Goal: Communication & Community: Connect with others

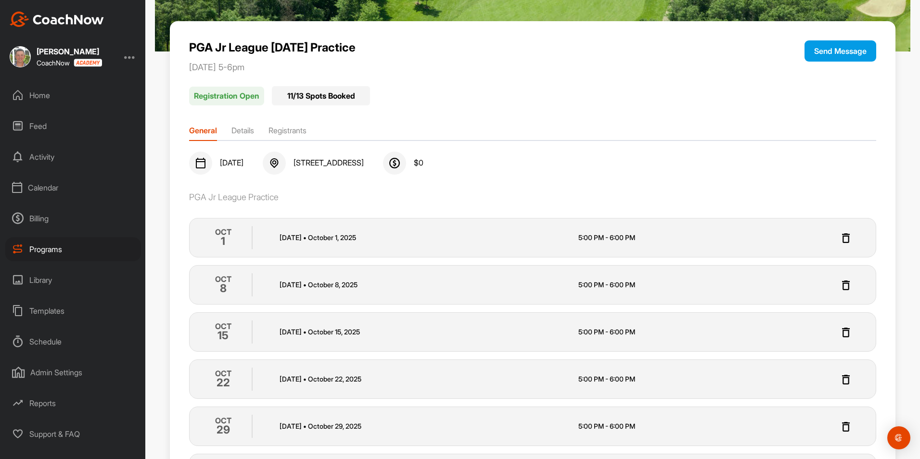
scroll to position [48, 0]
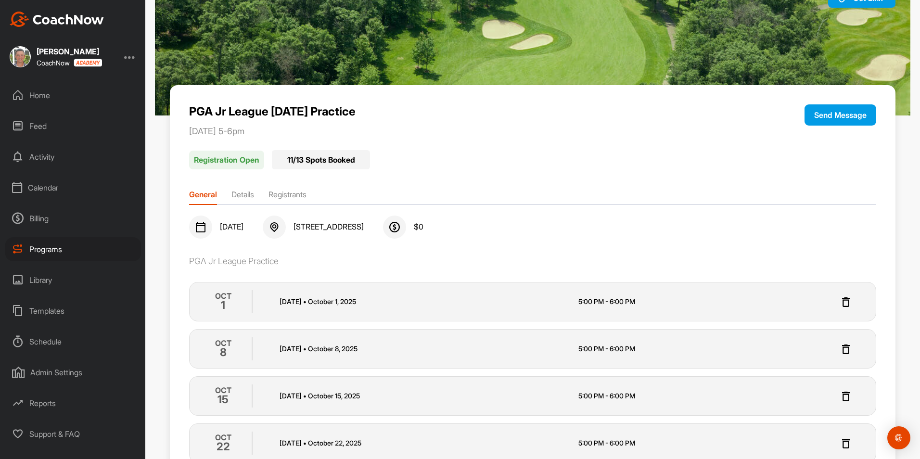
click at [43, 100] on div "Home" at bounding box center [73, 95] width 136 height 24
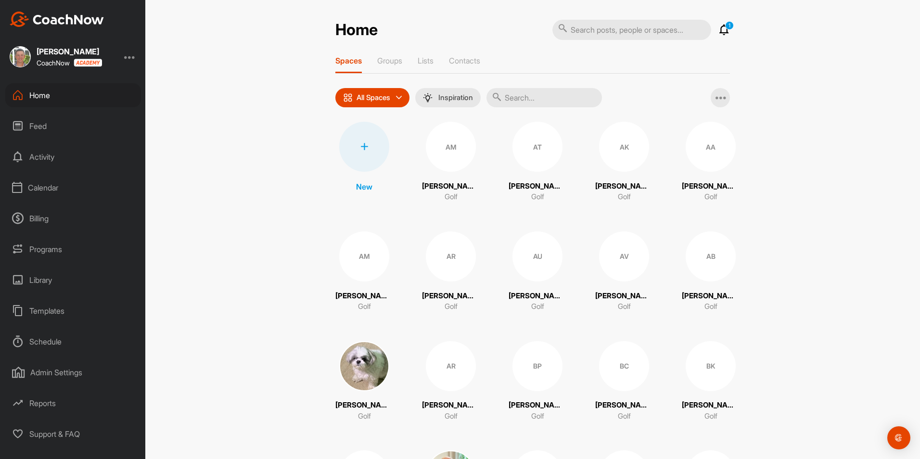
click at [721, 33] on icon at bounding box center [725, 30] width 12 height 12
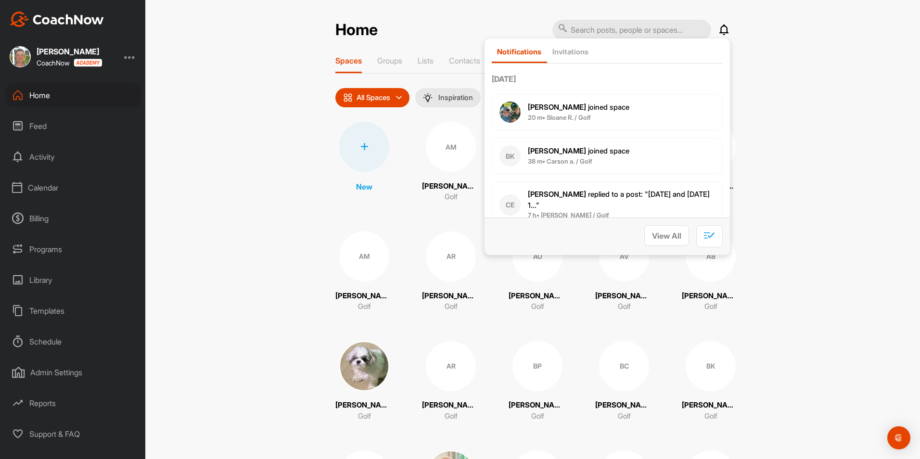
click at [530, 106] on b "[PERSON_NAME]" at bounding box center [557, 107] width 58 height 9
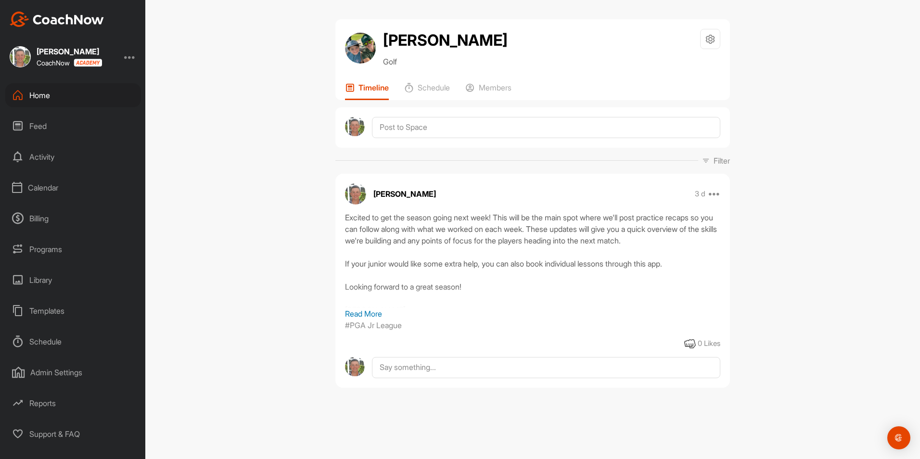
click at [380, 318] on p "Read More" at bounding box center [532, 314] width 375 height 12
click at [42, 90] on div "Home" at bounding box center [73, 95] width 136 height 24
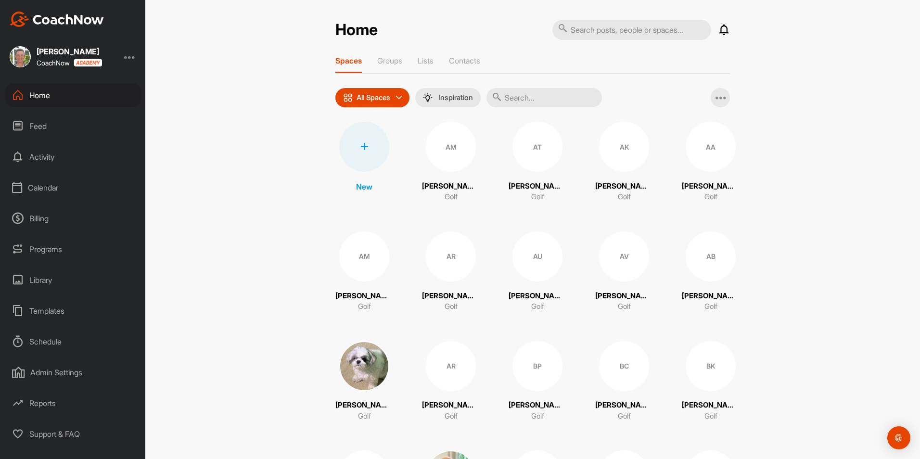
click at [508, 100] on input "text" at bounding box center [545, 97] width 116 height 19
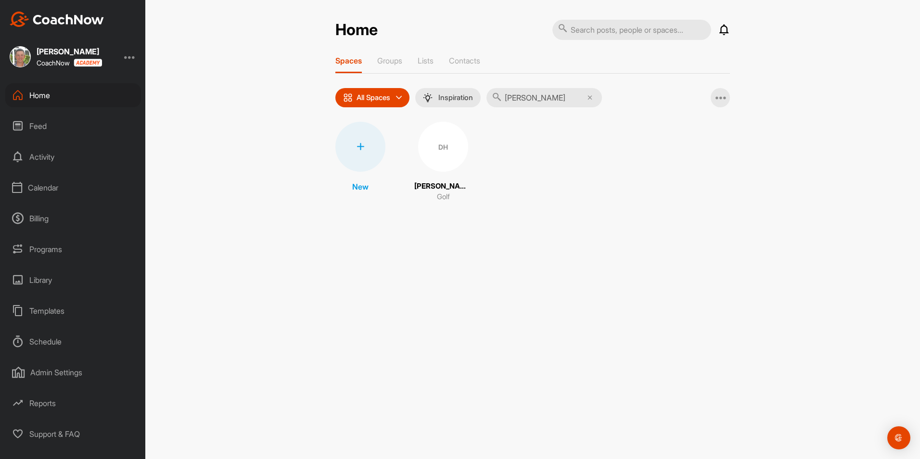
type input "[PERSON_NAME]"
click at [446, 148] on div "DH" at bounding box center [443, 147] width 50 height 50
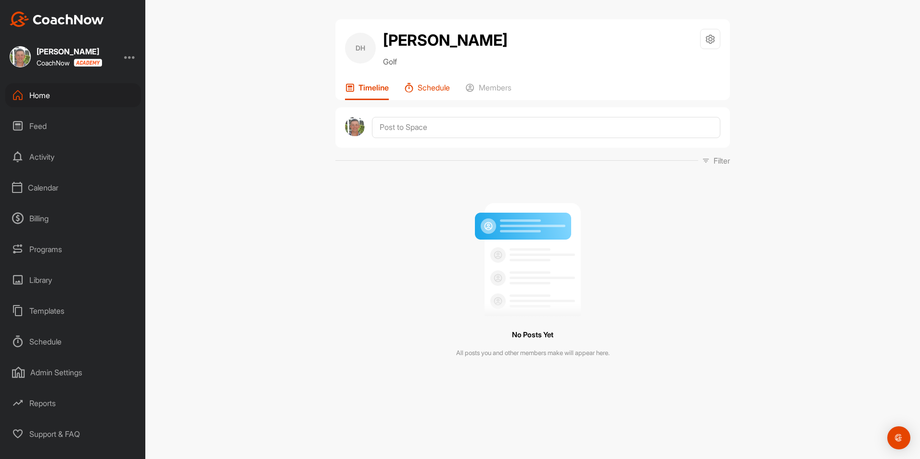
click at [450, 90] on p "Schedule" at bounding box center [434, 88] width 32 height 10
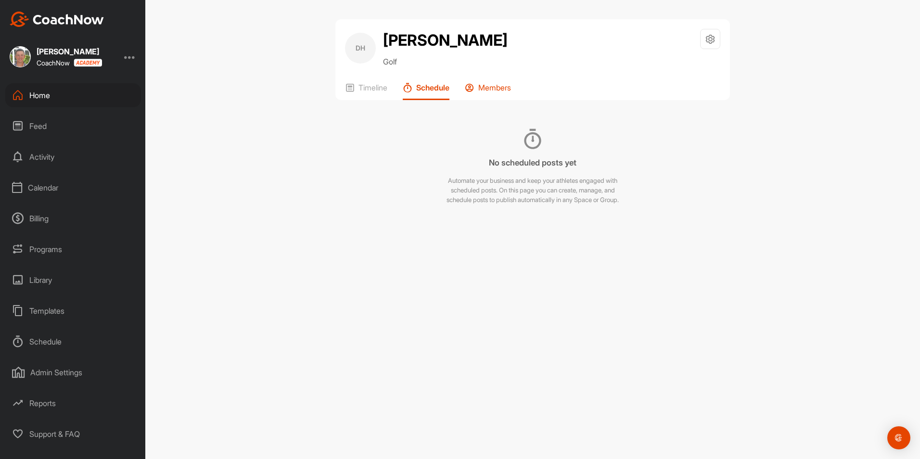
click at [504, 90] on p "Members" at bounding box center [495, 88] width 33 height 10
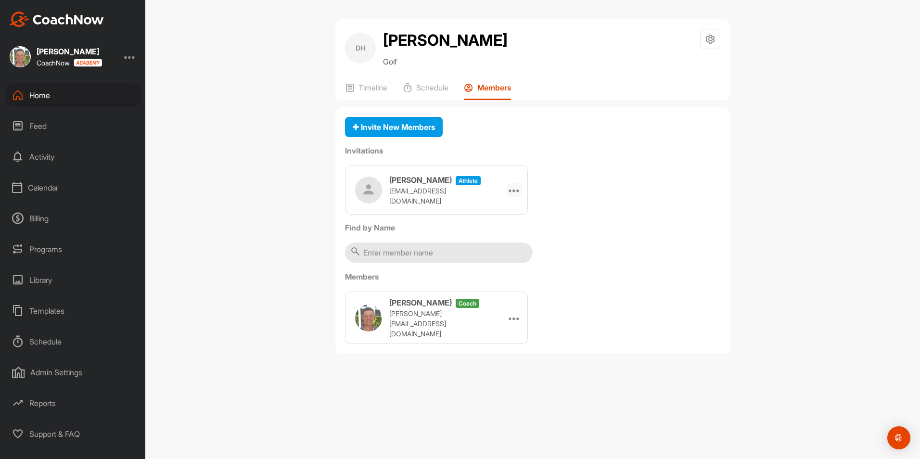
click at [517, 191] on icon at bounding box center [515, 190] width 12 height 12
click at [496, 248] on li "Re-send" at bounding box center [496, 248] width 52 height 30
click at [512, 191] on icon at bounding box center [515, 190] width 12 height 12
click at [543, 139] on div "Invite New Members Invitations [PERSON_NAME] athlete [EMAIL_ADDRESS][DOMAIN_NAM…" at bounding box center [533, 230] width 395 height 247
click at [35, 93] on div "Home" at bounding box center [73, 95] width 136 height 24
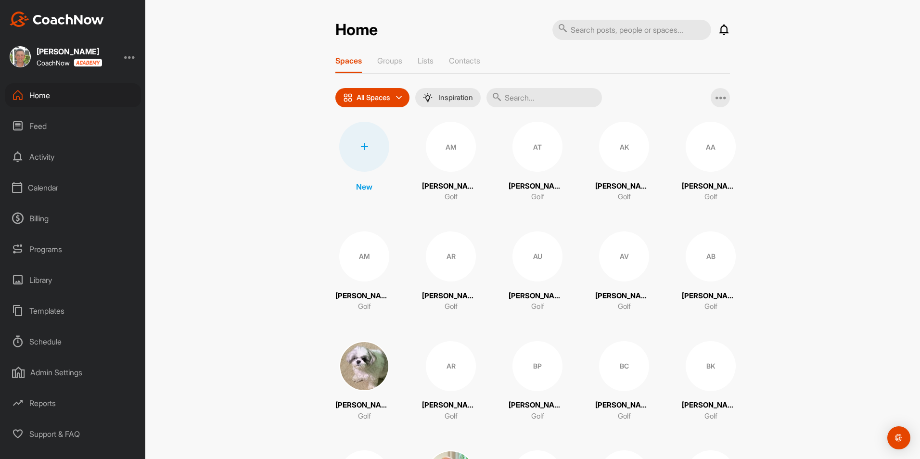
click at [45, 346] on div "Schedule" at bounding box center [73, 342] width 136 height 24
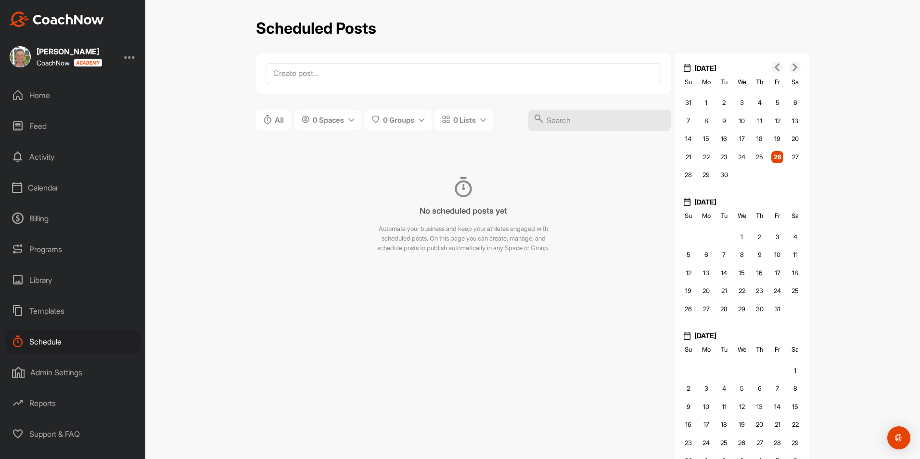
click at [41, 182] on div "Calendar" at bounding box center [73, 188] width 136 height 24
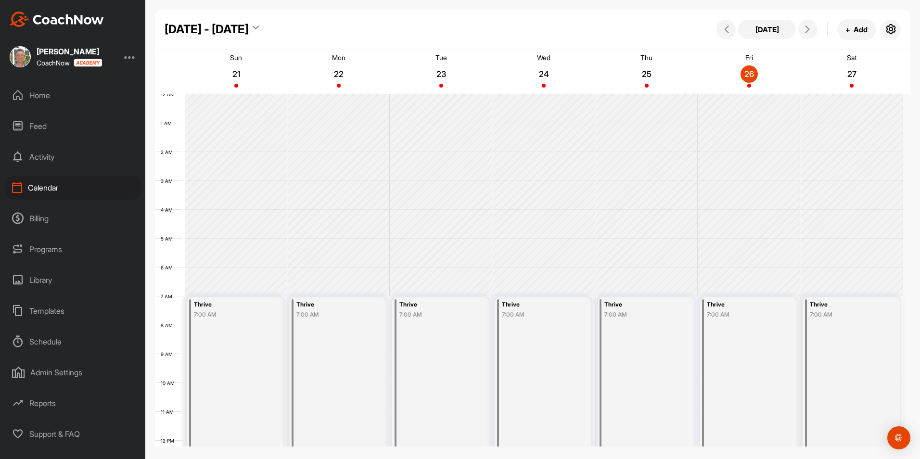
scroll to position [167, 0]
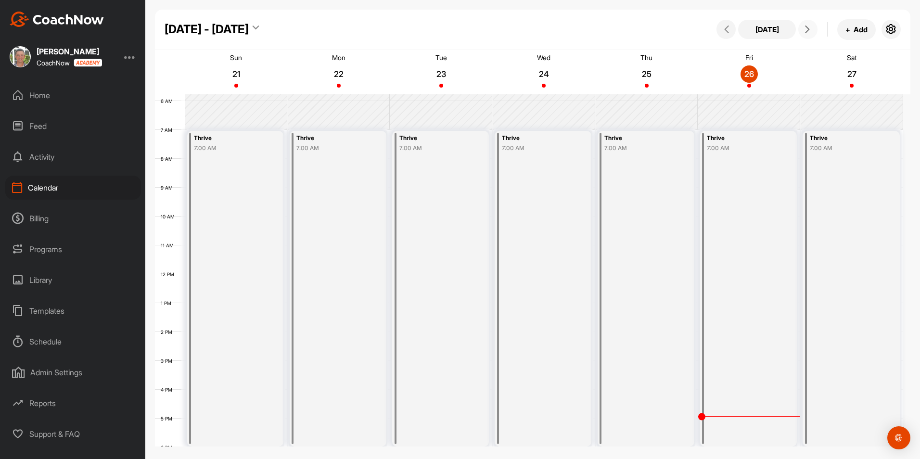
click at [805, 29] on icon at bounding box center [808, 30] width 8 height 8
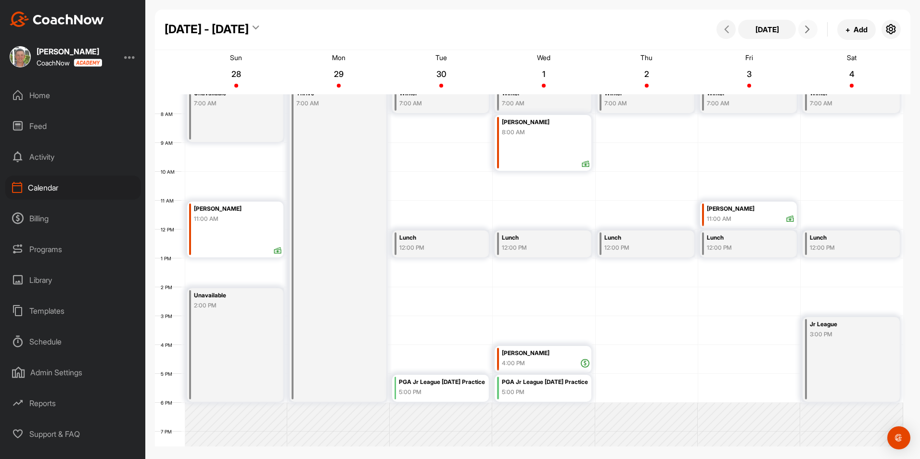
scroll to position [215, 0]
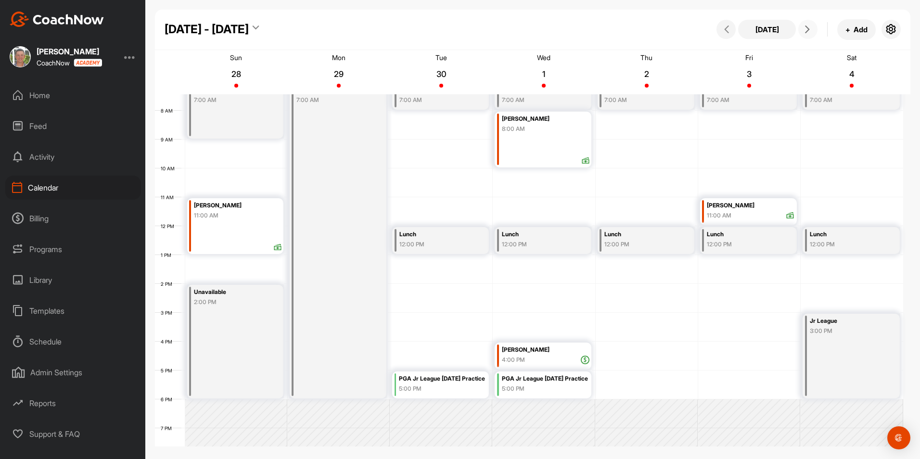
click at [812, 28] on span at bounding box center [808, 30] width 12 height 8
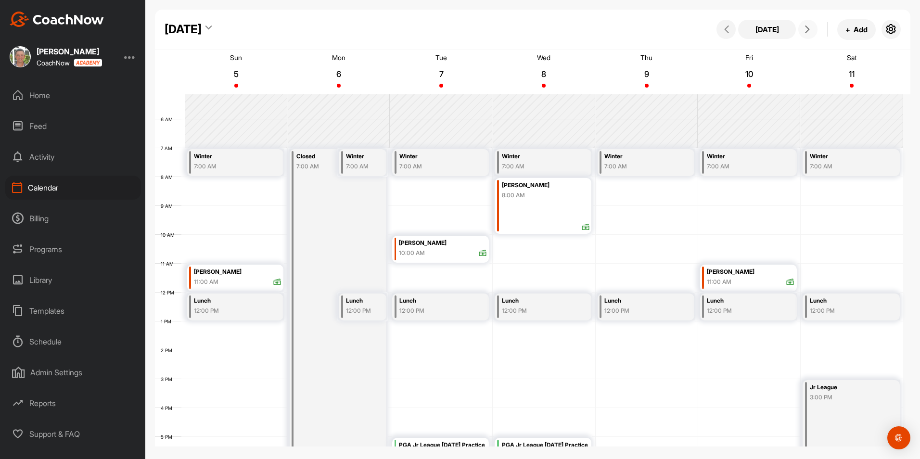
scroll to position [4, 0]
